Goal: Transaction & Acquisition: Purchase product/service

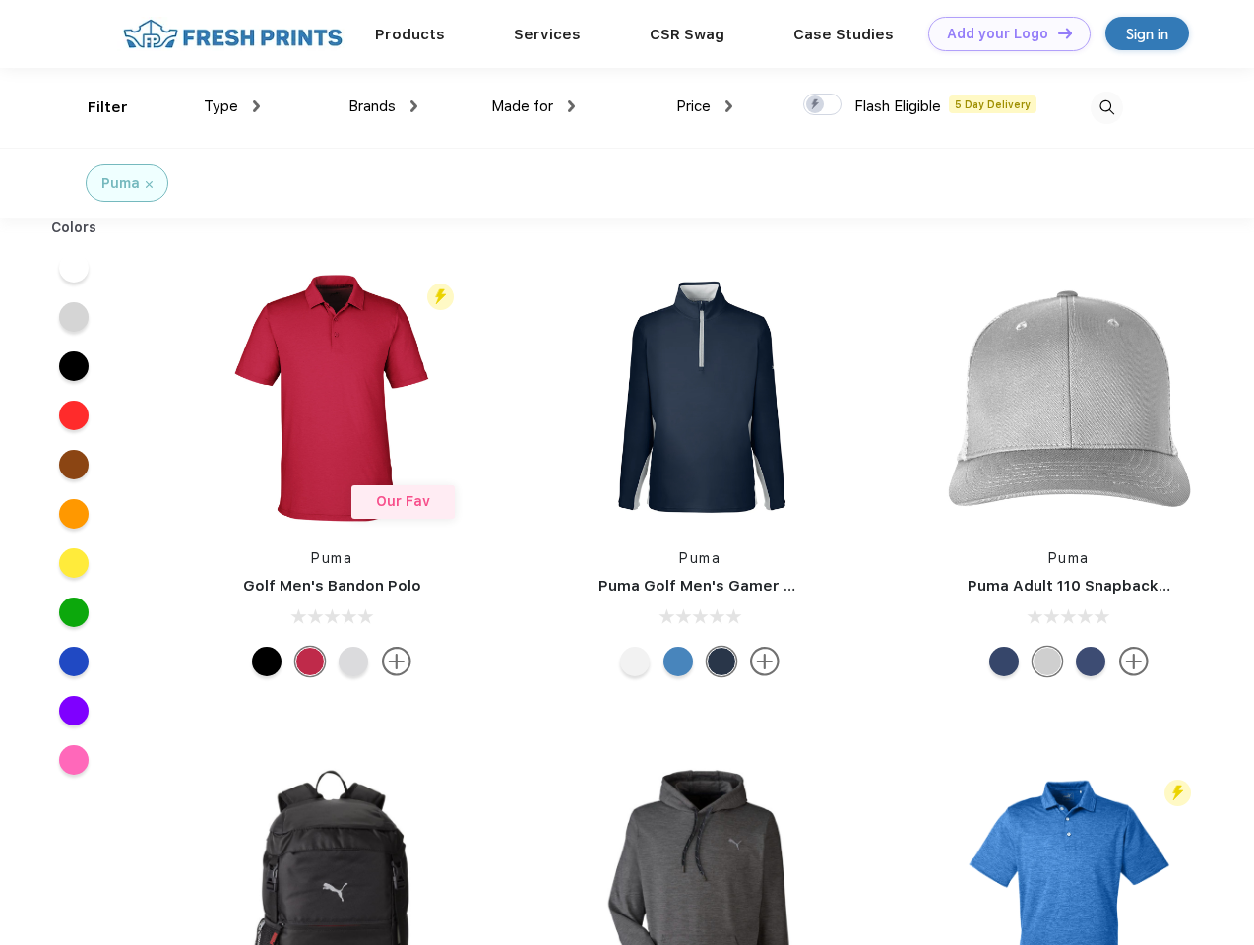
scroll to position [1, 0]
click at [1002, 33] on link "Add your Logo Design Tool" at bounding box center [1009, 34] width 162 height 34
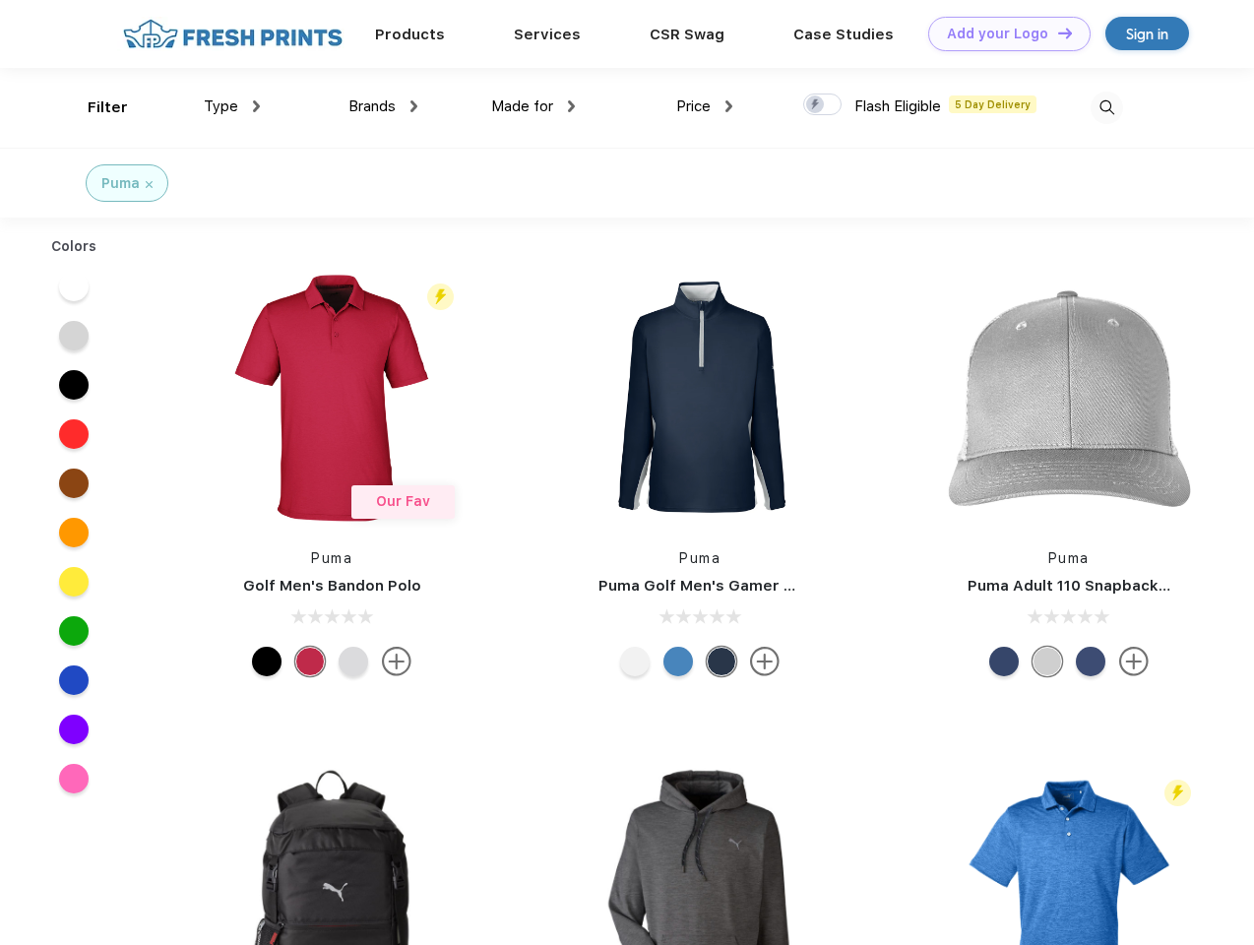
click at [0, 0] on div "Design Tool" at bounding box center [0, 0] width 0 height 0
click at [1056, 32] on link "Add your Logo Design Tool" at bounding box center [1009, 34] width 162 height 34
click at [94, 107] on div "Filter" at bounding box center [108, 107] width 40 height 23
click at [232, 106] on span "Type" at bounding box center [221, 106] width 34 height 18
click at [383, 106] on span "Brands" at bounding box center [371, 106] width 47 height 18
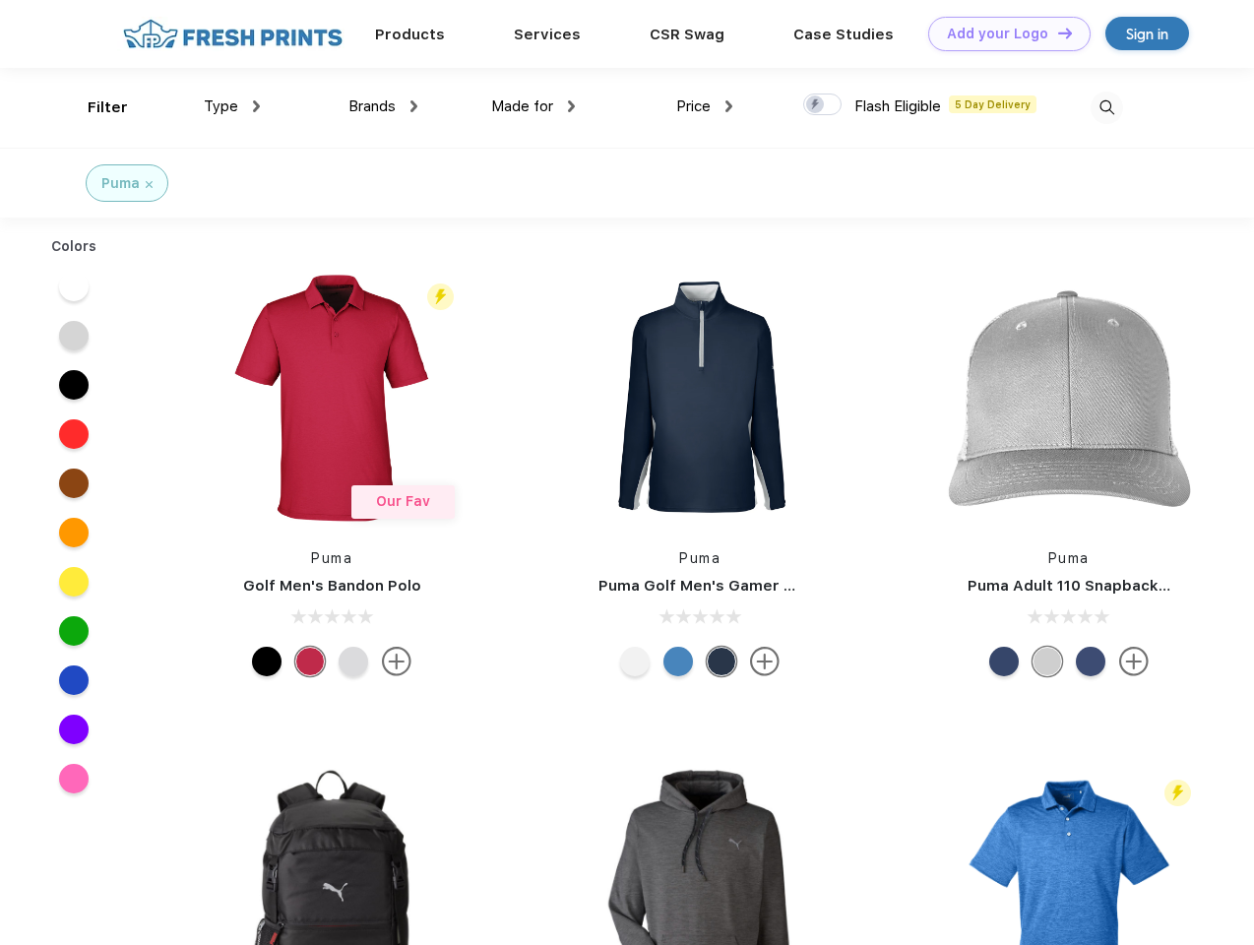
click at [533, 106] on span "Made for" at bounding box center [522, 106] width 62 height 18
click at [705, 106] on span "Price" at bounding box center [693, 106] width 34 height 18
click at [823, 105] on div at bounding box center [822, 105] width 38 height 22
click at [816, 105] on input "checkbox" at bounding box center [809, 99] width 13 height 13
click at [1106, 107] on img at bounding box center [1107, 108] width 32 height 32
